Goal: Information Seeking & Learning: Understand process/instructions

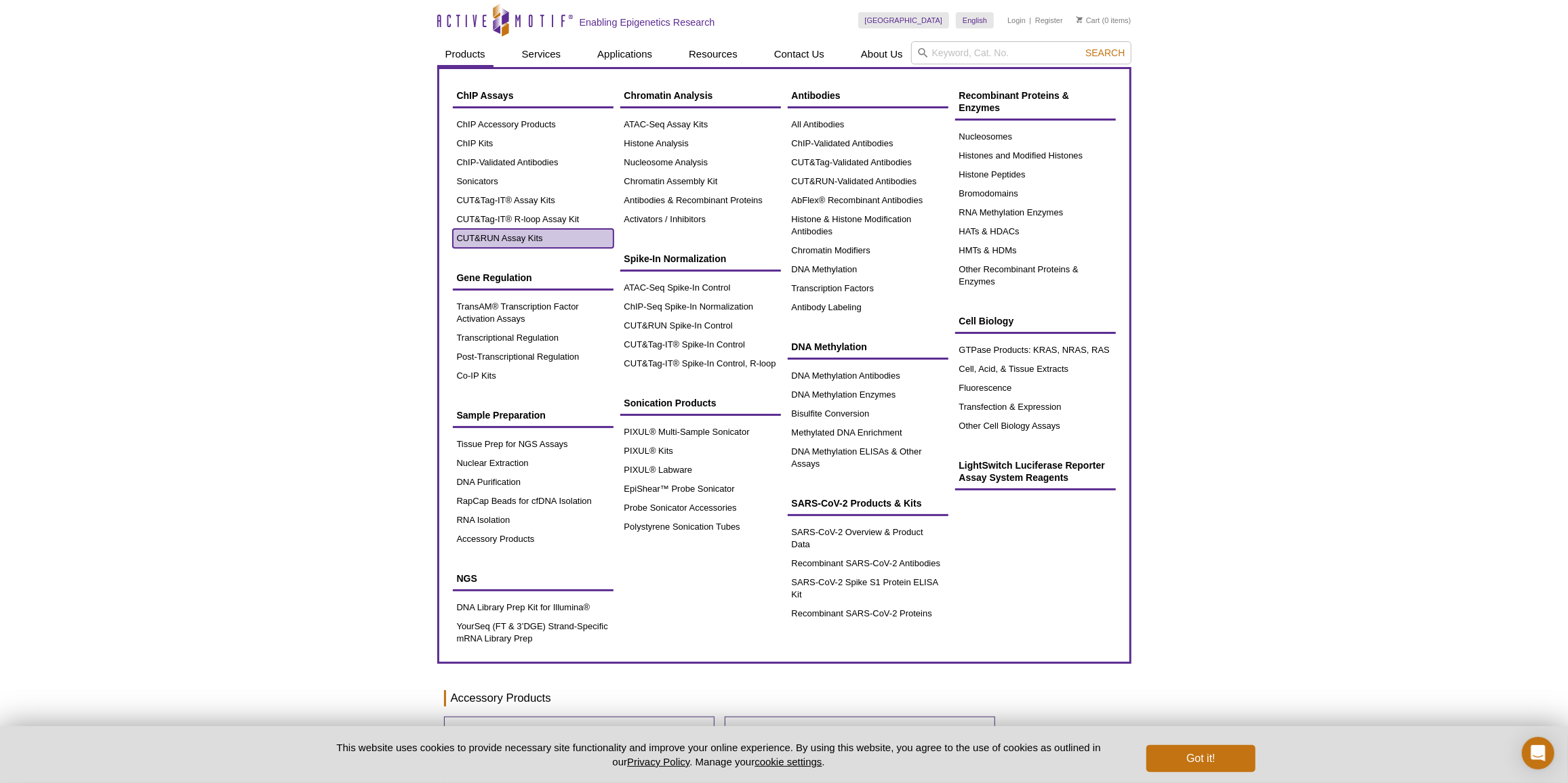
click at [517, 234] on link "CUT&RUN Assay Kits" at bounding box center [533, 238] width 161 height 19
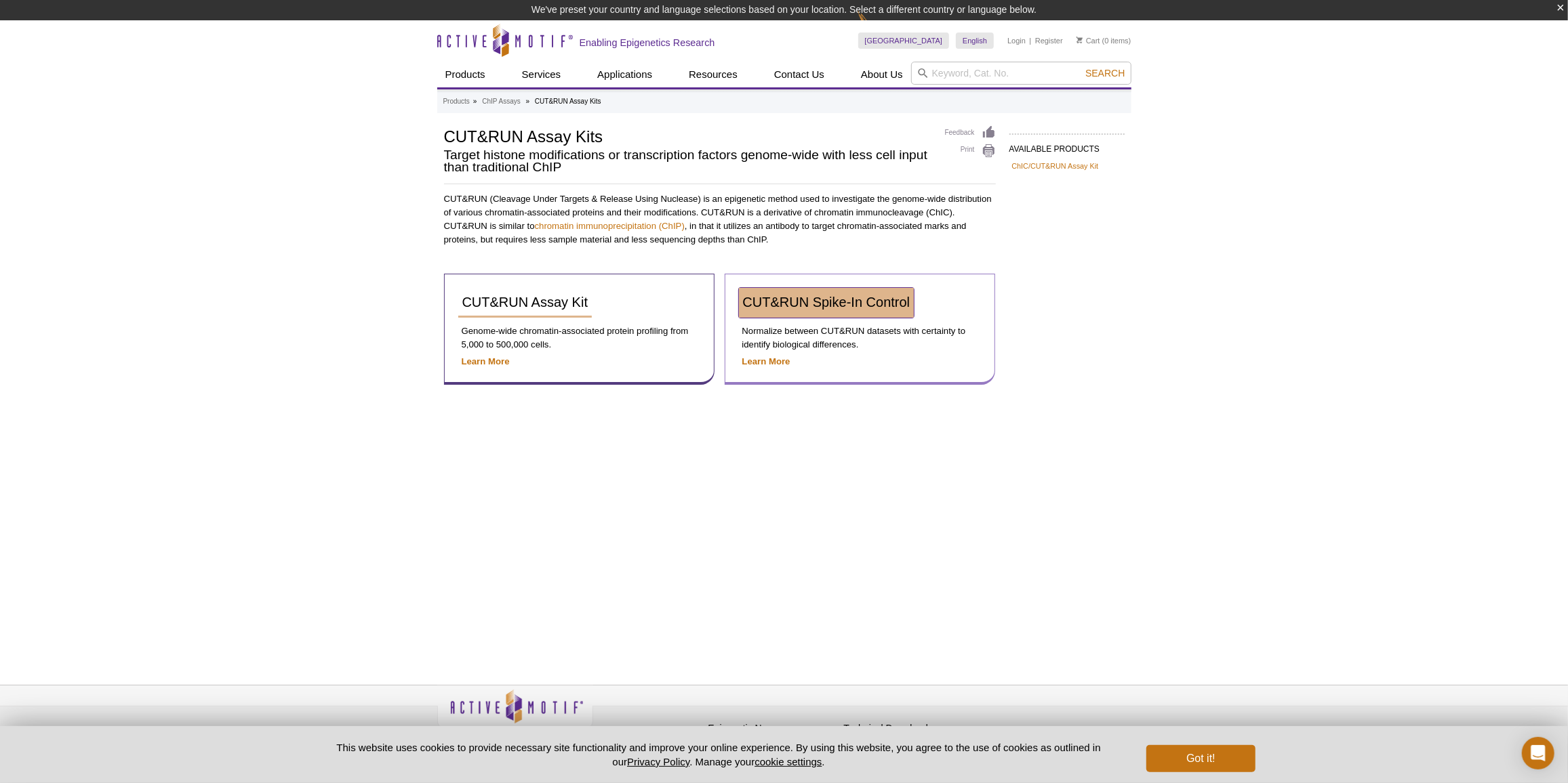
click at [847, 302] on span "CUT&RUN Spike-In Control" at bounding box center [826, 302] width 168 height 15
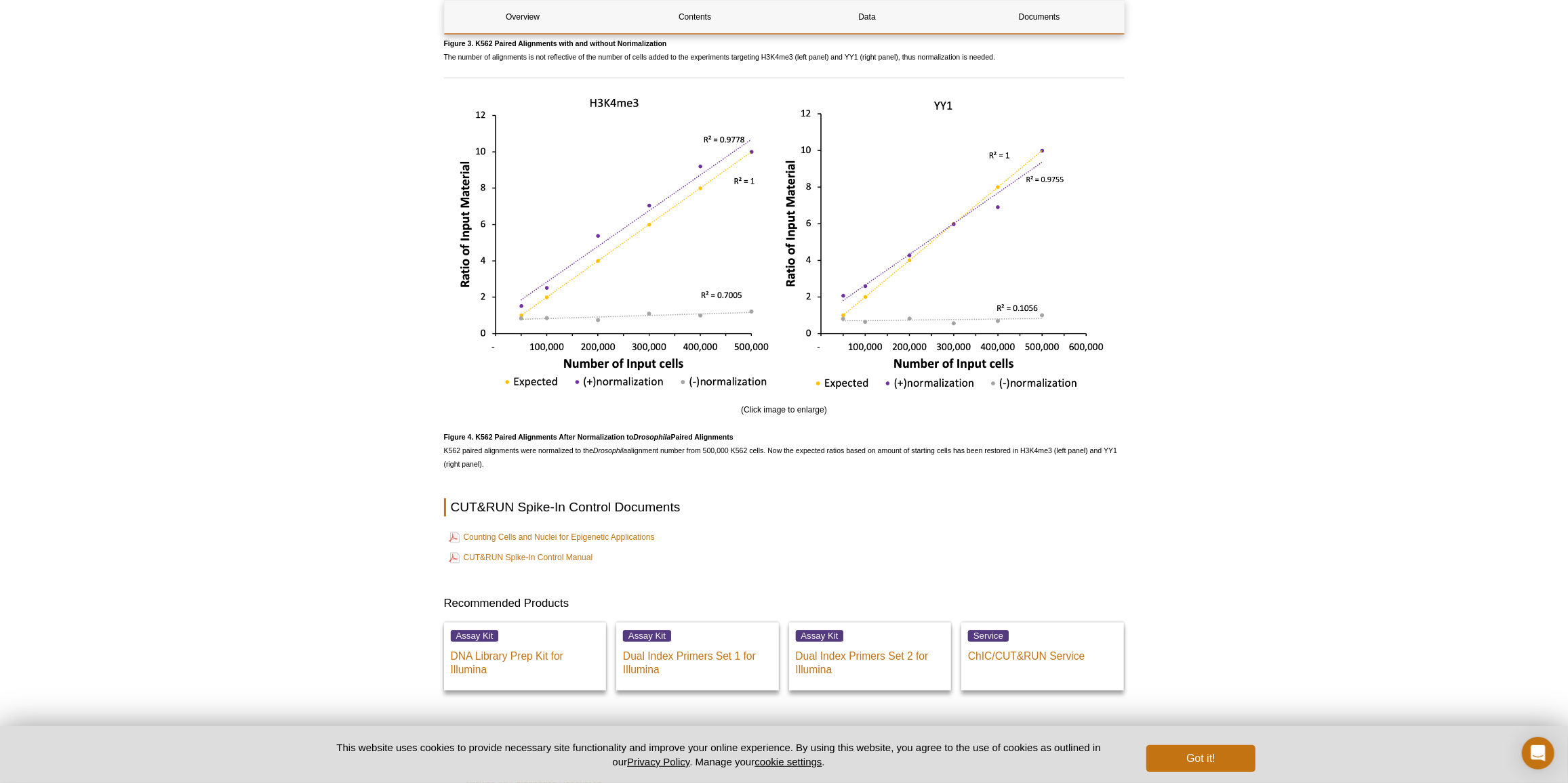
scroll to position [2585, 0]
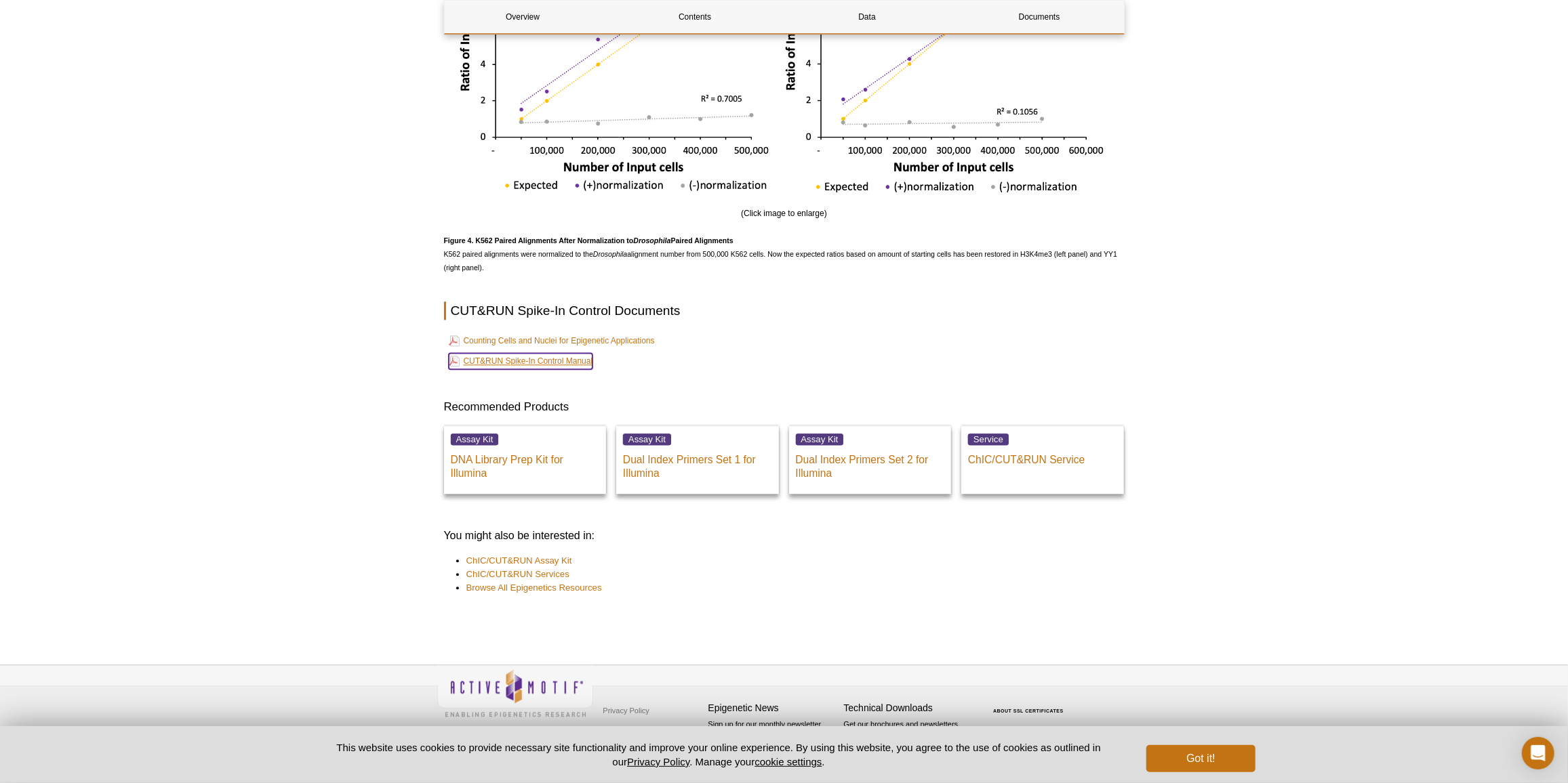
click at [570, 359] on link "CUT&RUN Spike-In Control Manual" at bounding box center [521, 361] width 144 height 16
